Goal: Task Accomplishment & Management: Manage account settings

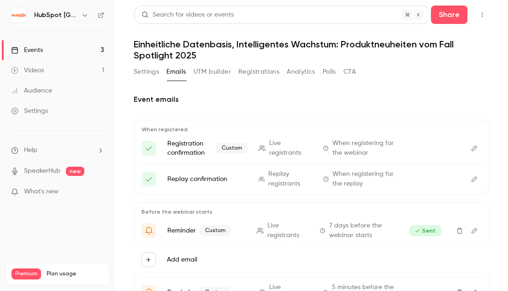
click at [90, 51] on link "Events 3" at bounding box center [57, 50] width 115 height 20
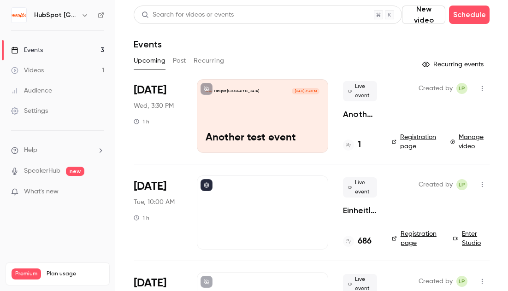
scroll to position [71, 0]
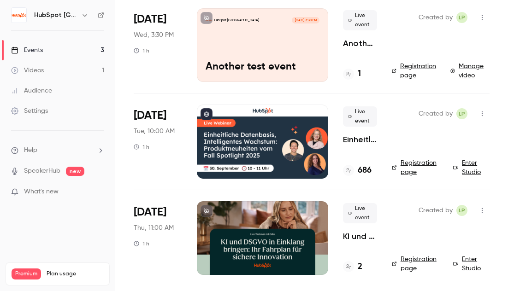
click at [365, 142] on p "Einheitliche Datenbasis, Intelligentes Wachstum: Produktneuheiten vom Fall Spot…" at bounding box center [360, 139] width 34 height 11
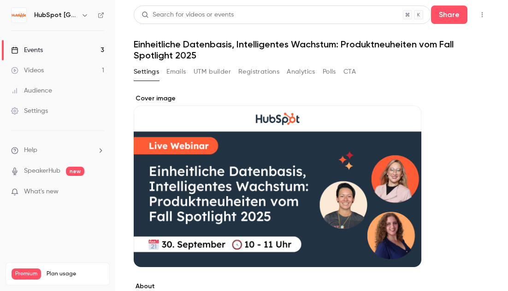
click at [266, 73] on button "Registrations" at bounding box center [258, 72] width 41 height 15
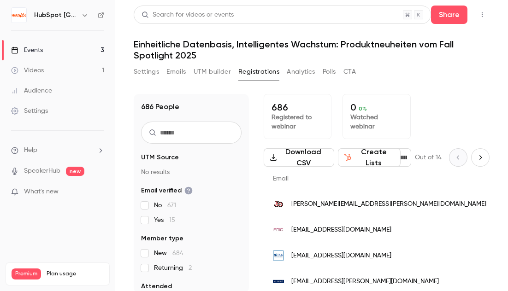
click at [368, 160] on button "Create Lists" at bounding box center [369, 157] width 63 height 18
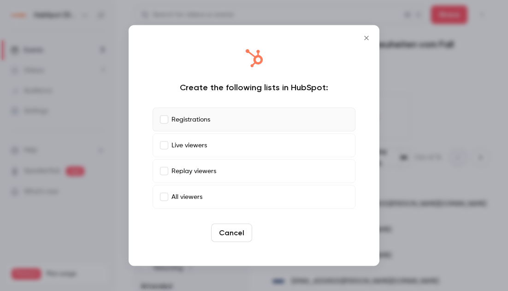
click at [281, 229] on button "Create" at bounding box center [276, 233] width 41 height 18
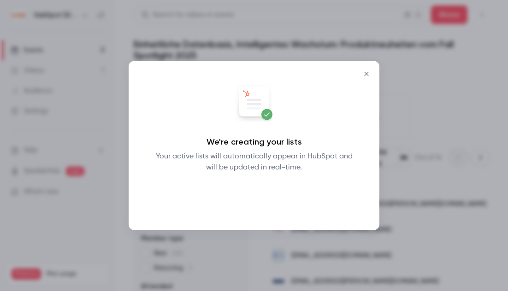
click at [255, 193] on button "Okay" at bounding box center [254, 197] width 34 height 18
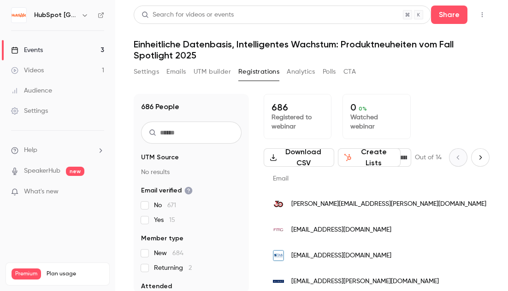
click at [375, 159] on button "Create Lists" at bounding box center [369, 157] width 63 height 18
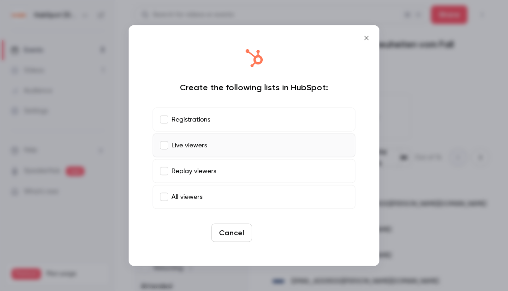
click at [272, 235] on button "Create" at bounding box center [276, 233] width 41 height 18
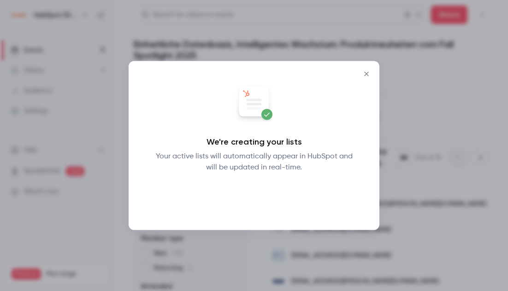
click at [260, 196] on button "Okay" at bounding box center [254, 197] width 34 height 18
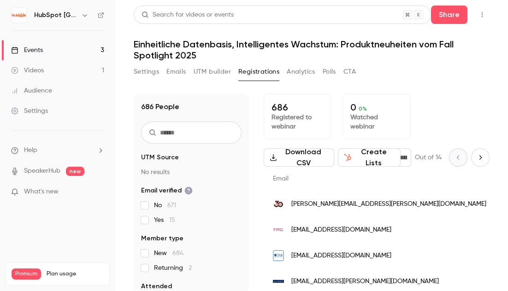
click at [359, 155] on button "Create Lists" at bounding box center [369, 157] width 63 height 18
